Goal: Task Accomplishment & Management: Use online tool/utility

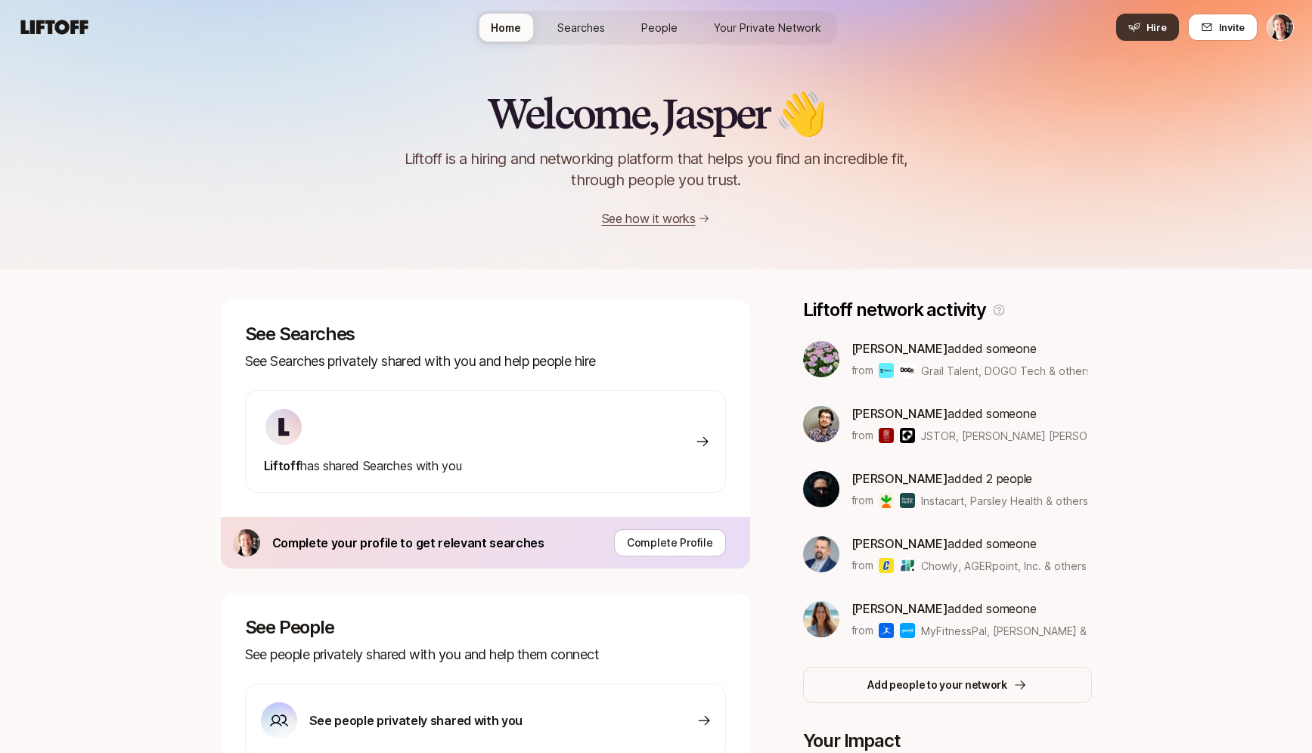
click at [1144, 34] on button "Hire" at bounding box center [1147, 27] width 63 height 27
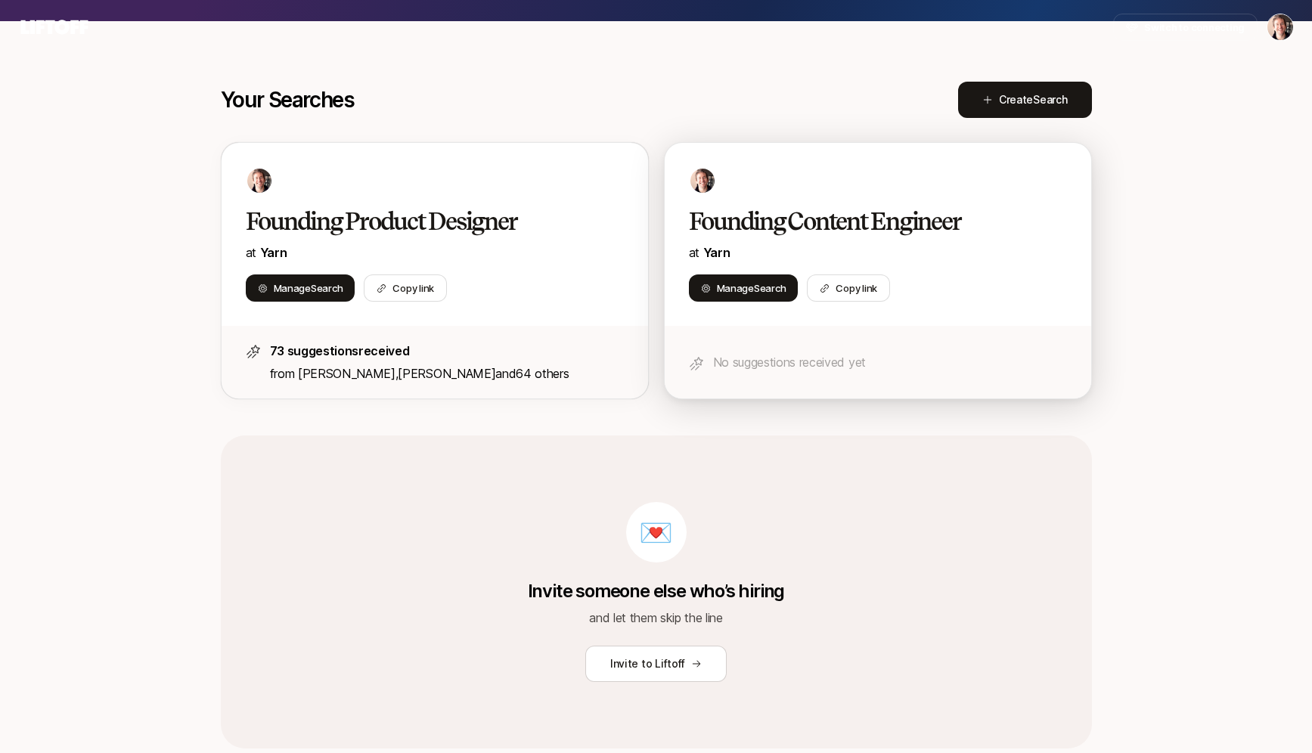
scroll to position [91, 0]
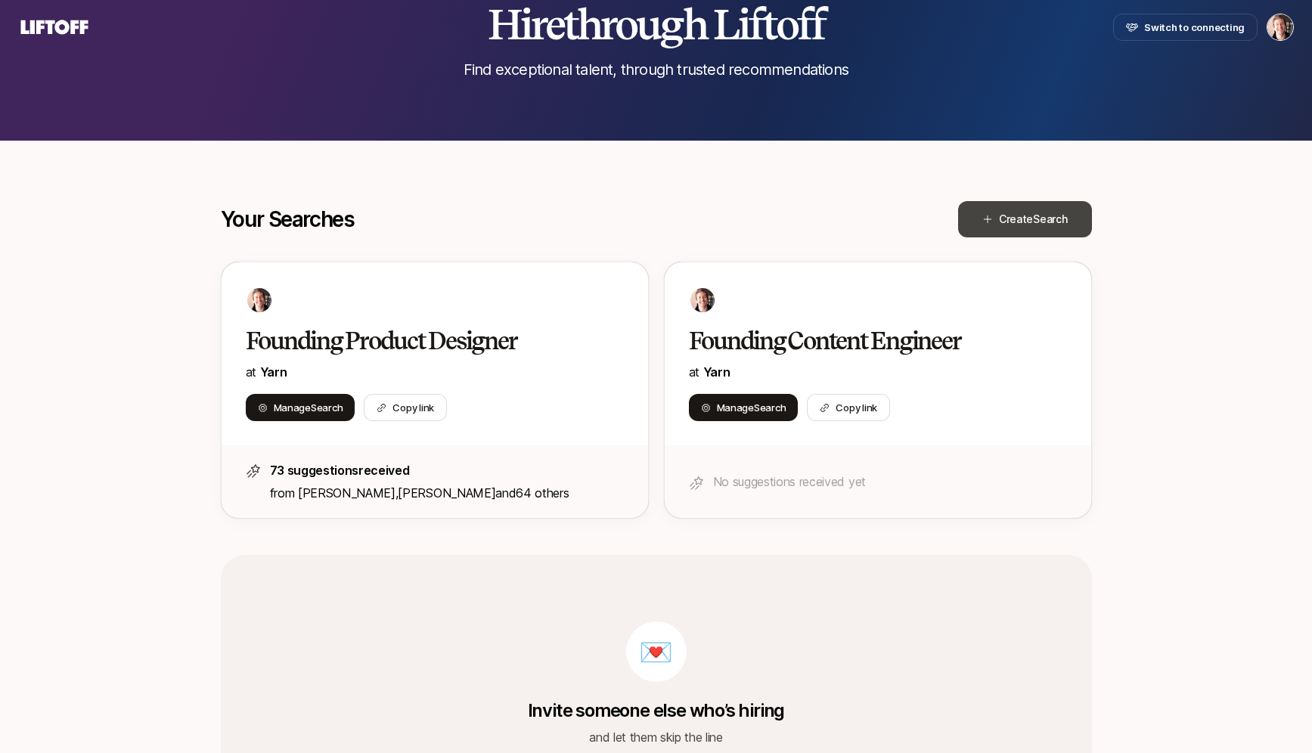
click at [985, 227] on button "Create Search" at bounding box center [1025, 219] width 134 height 36
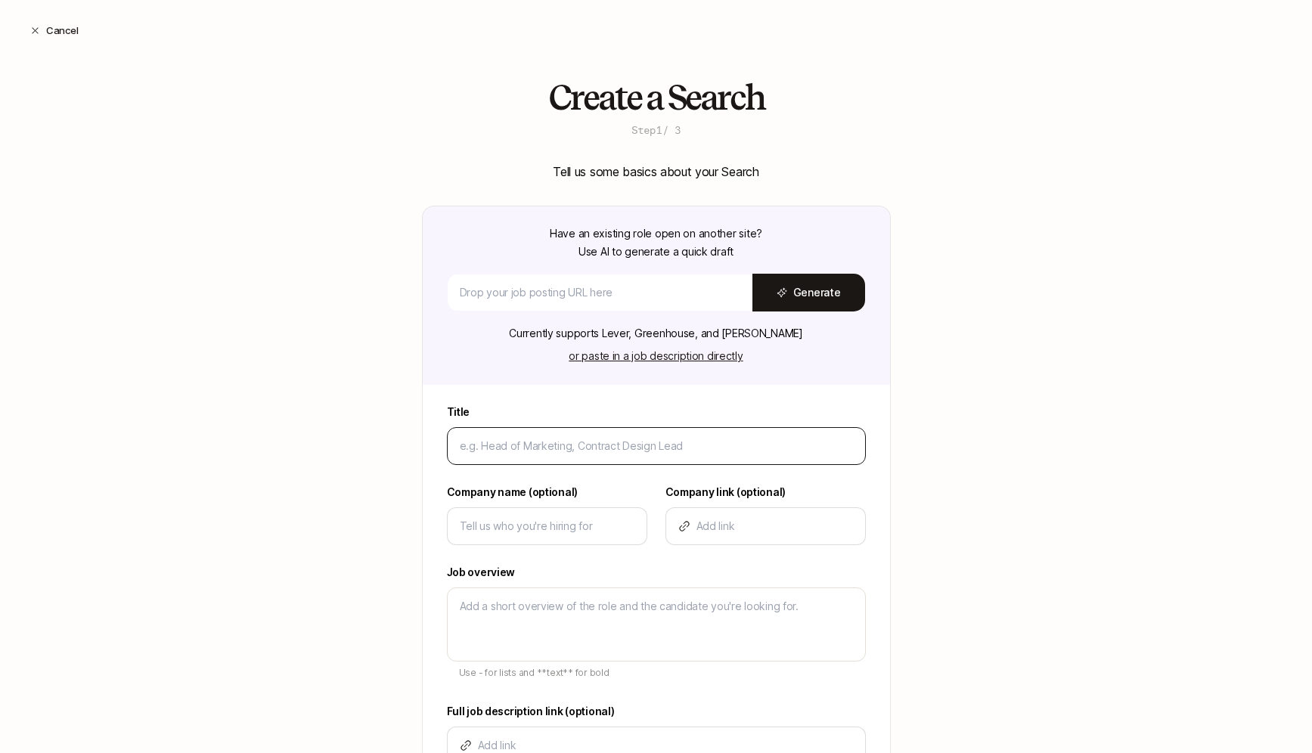
type input "C"
type textarea "x"
type input "Co"
type textarea "x"
type input "Con"
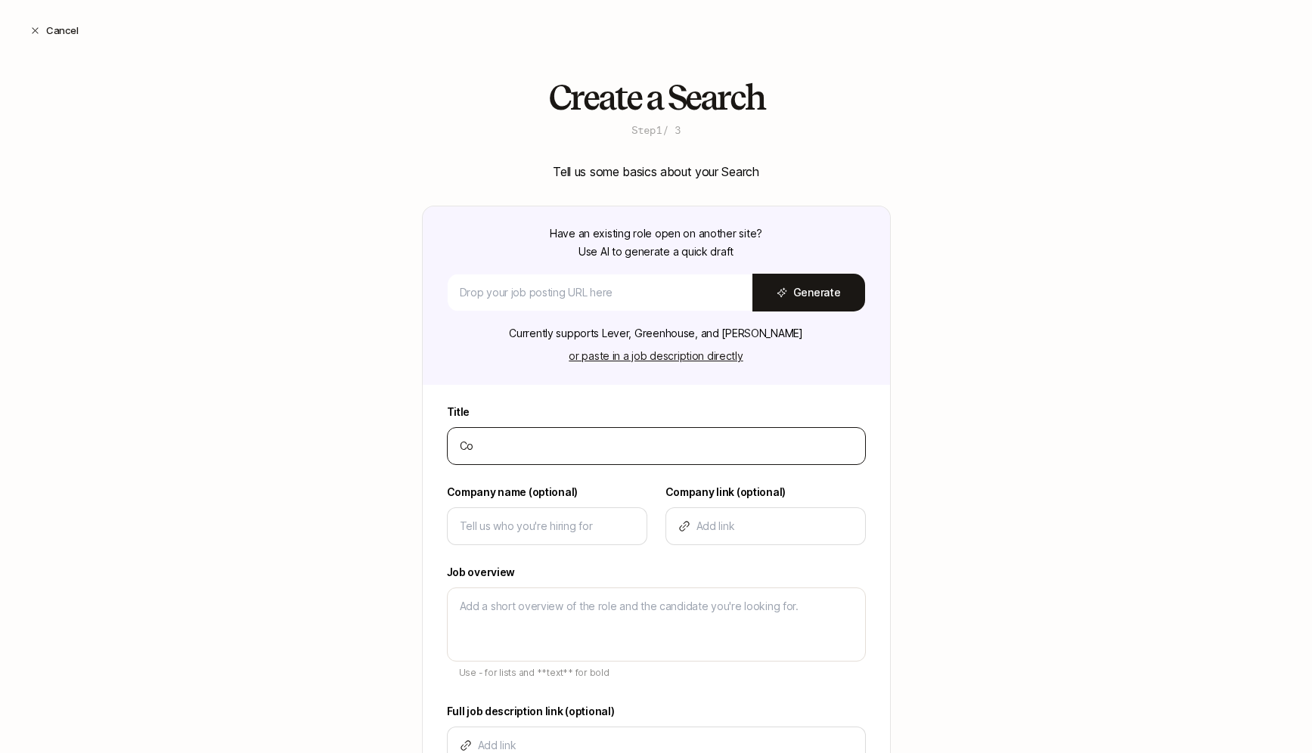
type textarea "x"
type input "Cont"
type textarea "x"
type input "[PERSON_NAME]"
type textarea "x"
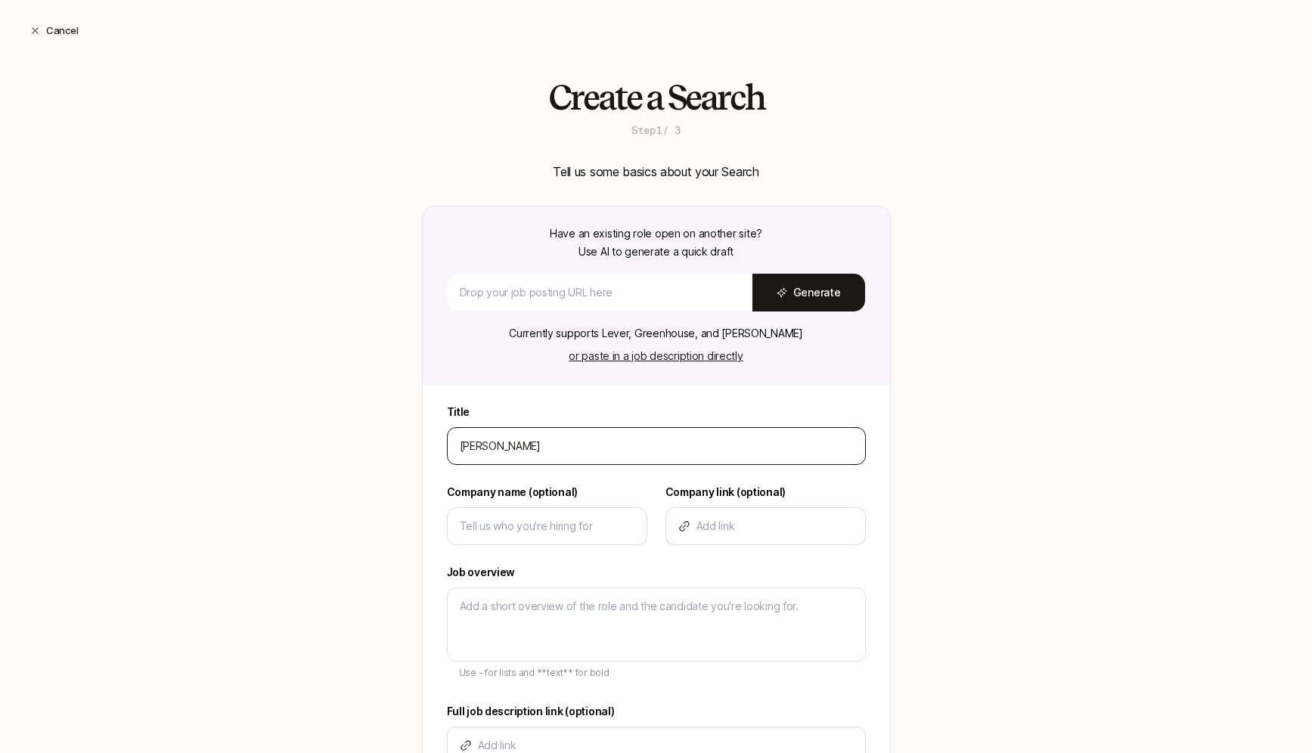
type input "Conten"
type textarea "x"
type input "Content"
type textarea "x"
type input "Content"
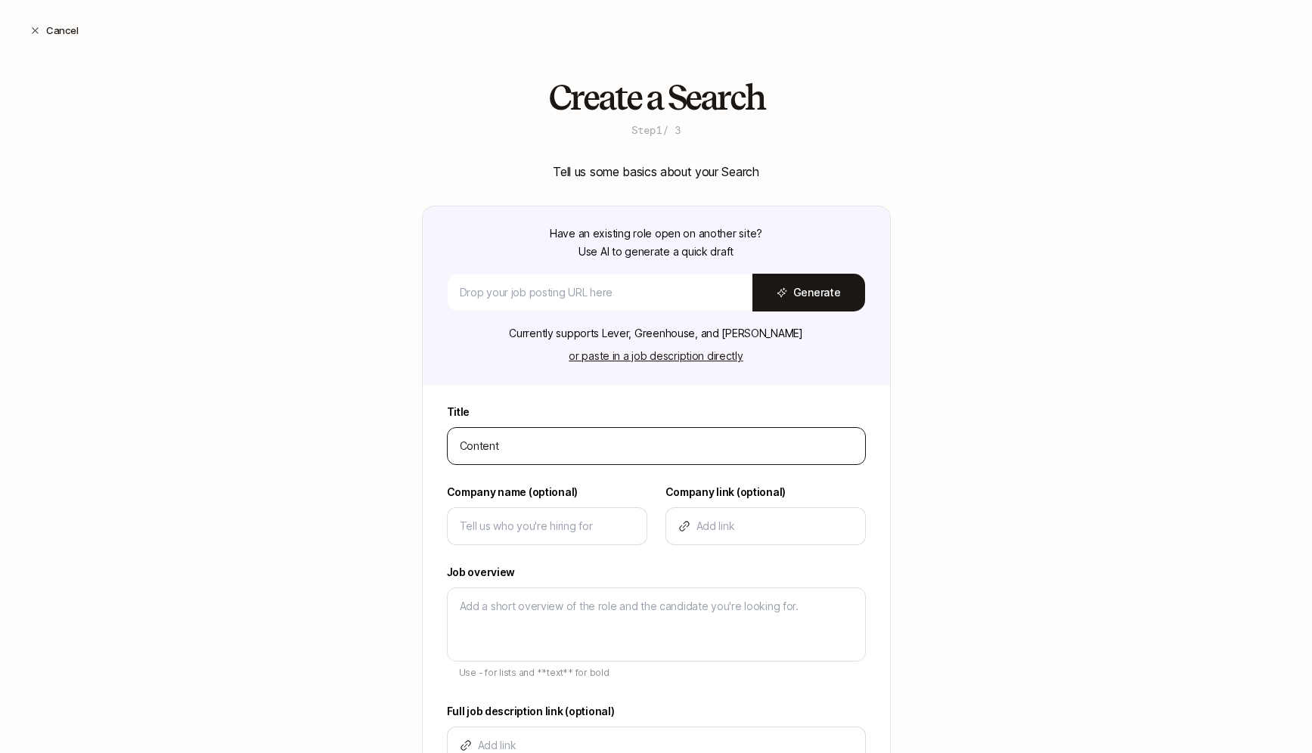
type textarea "x"
type input "Content E"
type textarea "x"
type input "Content Ed"
type textarea "x"
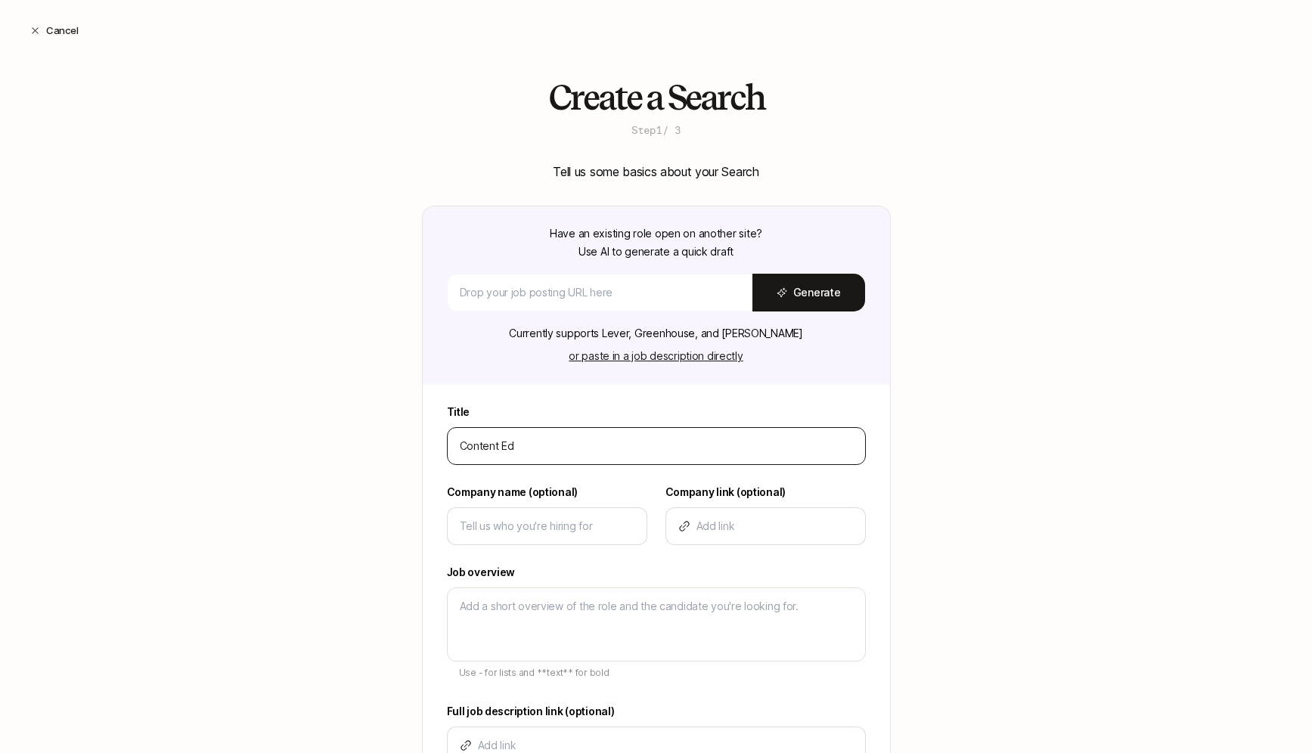
type input "Content Edi"
type textarea "x"
type input "Content Edit"
type textarea "x"
type input "Content Edito"
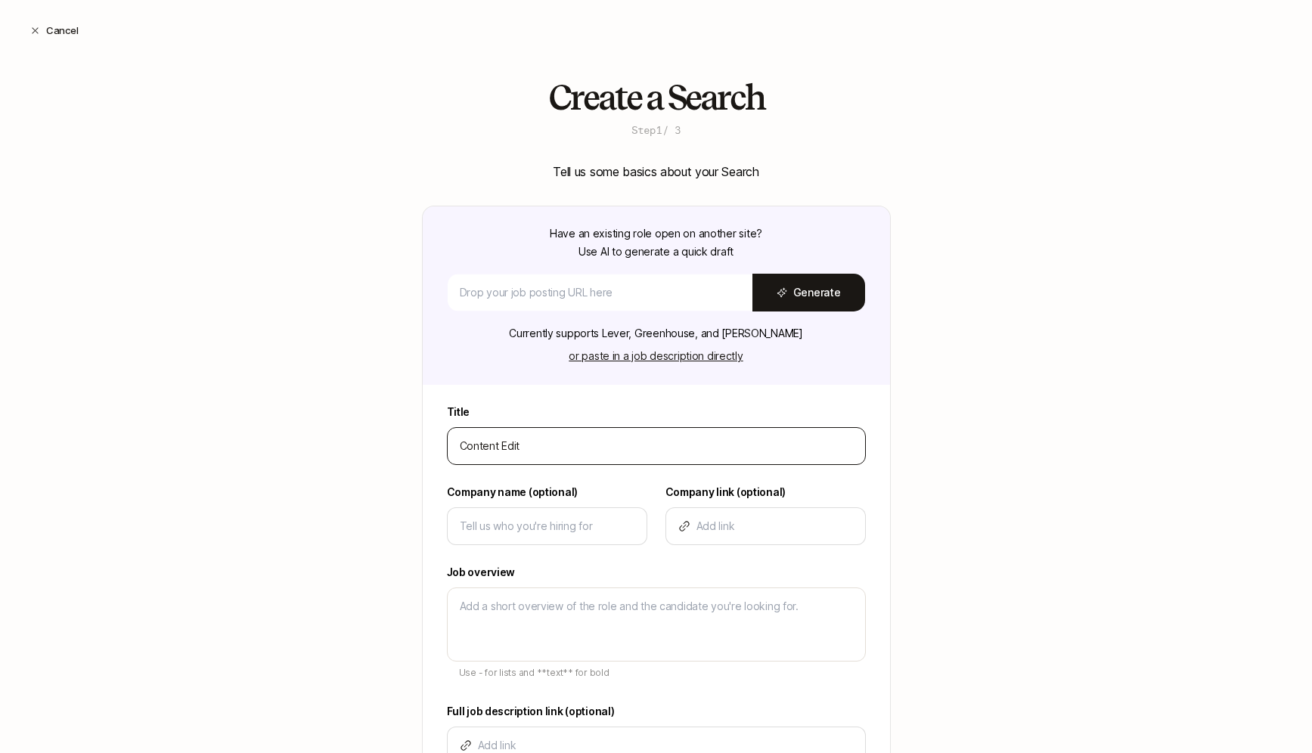
type textarea "x"
type input "Content Editor"
type textarea "x"
type input "Content Editor"
click at [518, 288] on input at bounding box center [600, 293] width 281 height 18
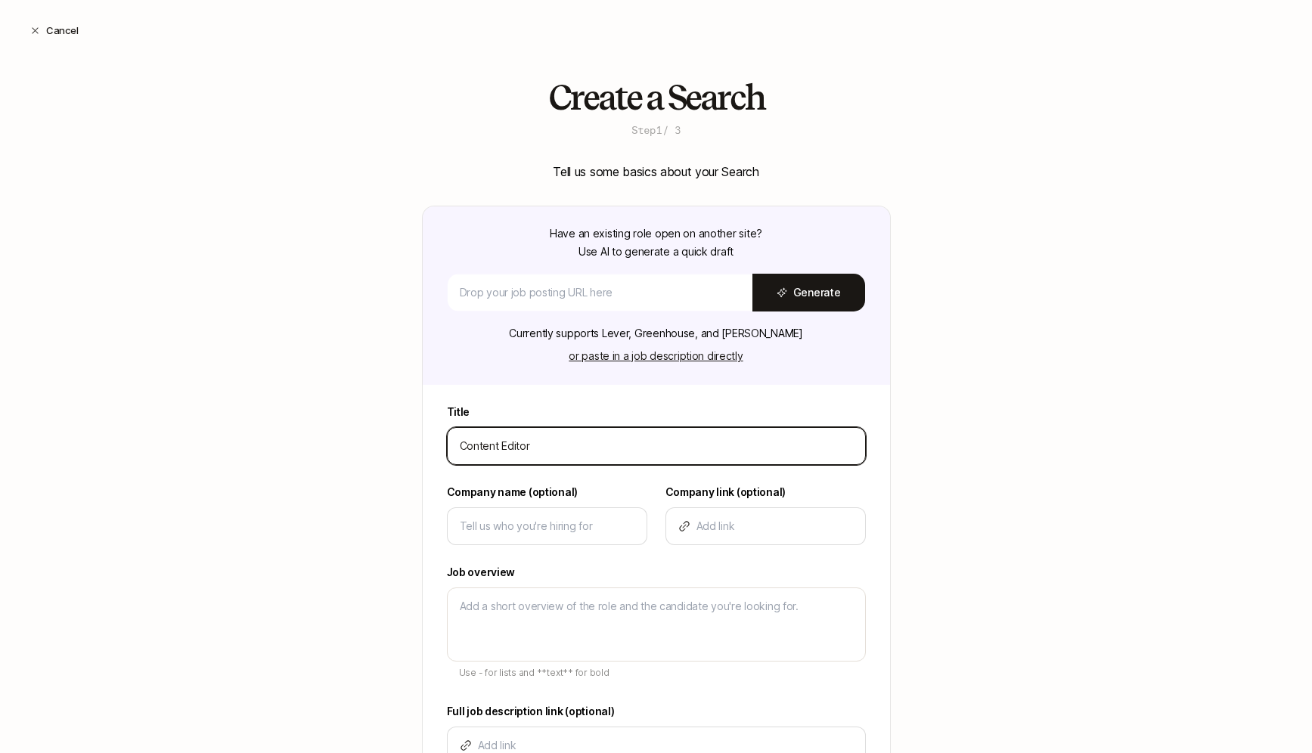
click at [597, 448] on input "Content Editor" at bounding box center [656, 446] width 393 height 18
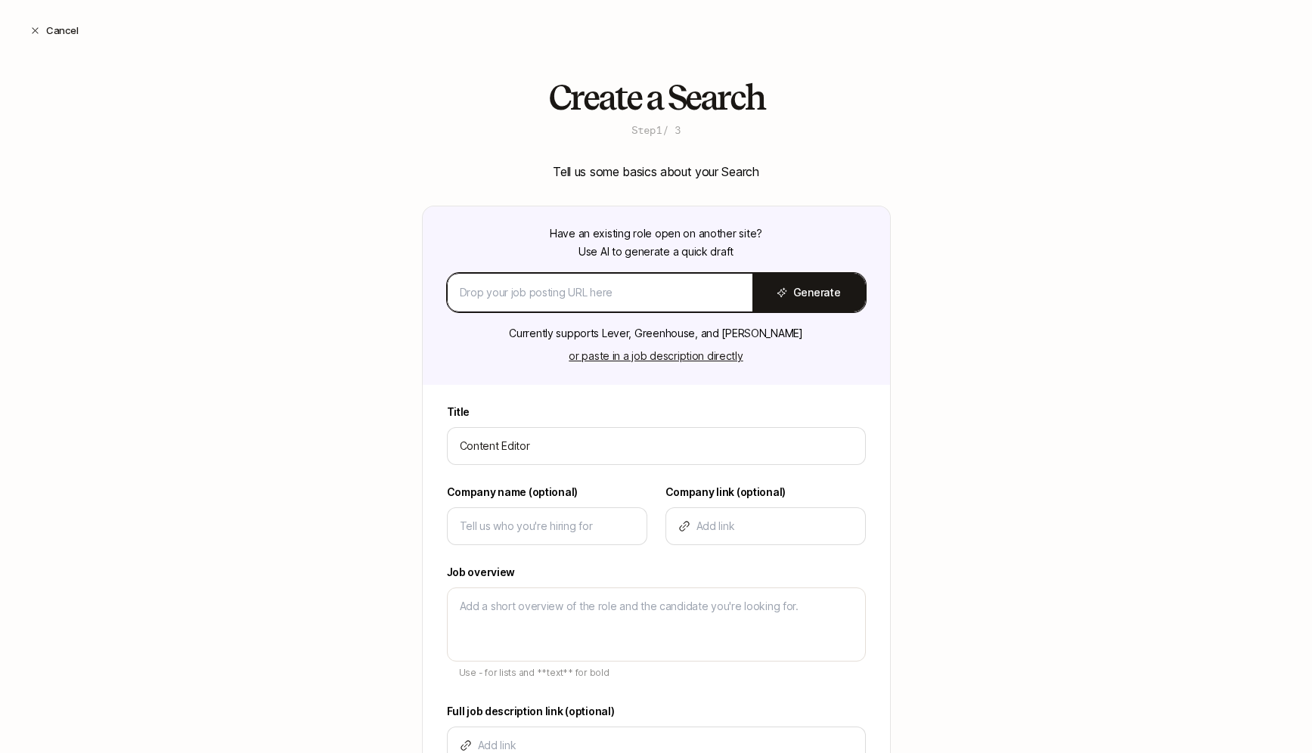
click at [598, 296] on input at bounding box center [600, 293] width 281 height 18
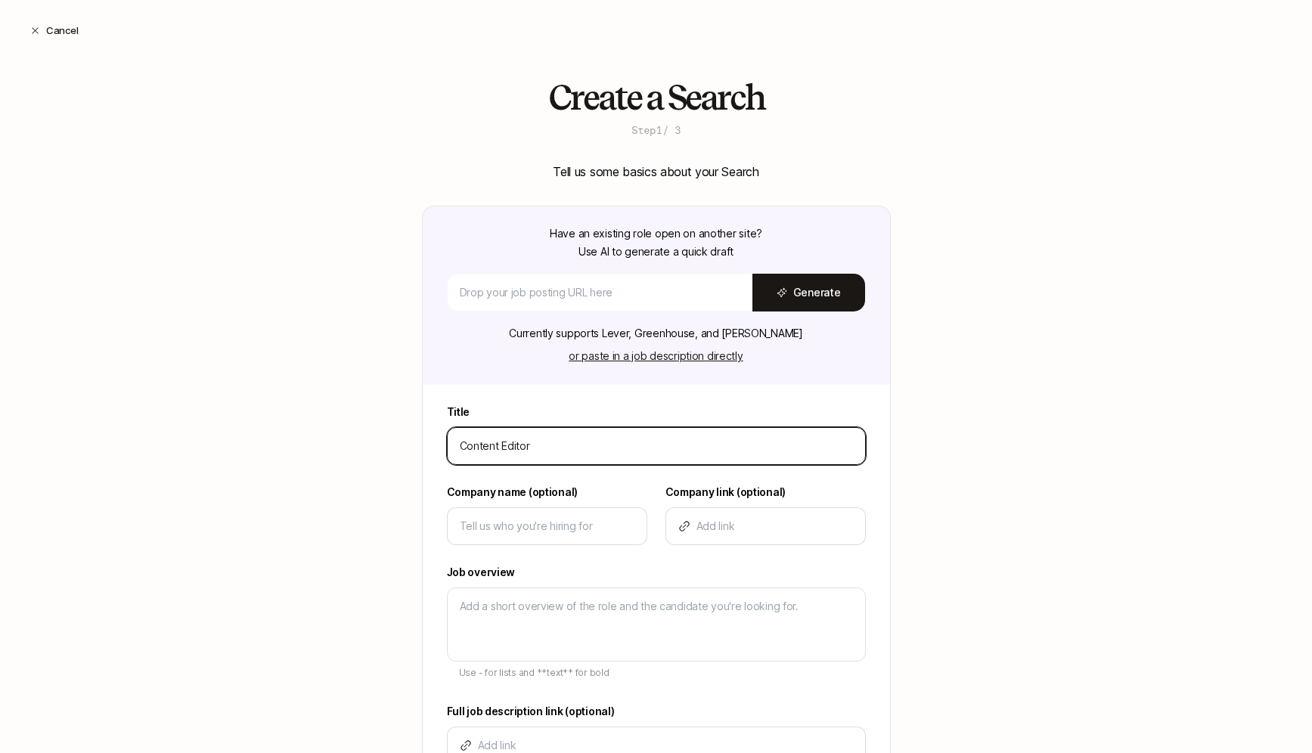
click at [613, 444] on input "Content Editor" at bounding box center [656, 446] width 393 height 18
